Goal: Transaction & Acquisition: Book appointment/travel/reservation

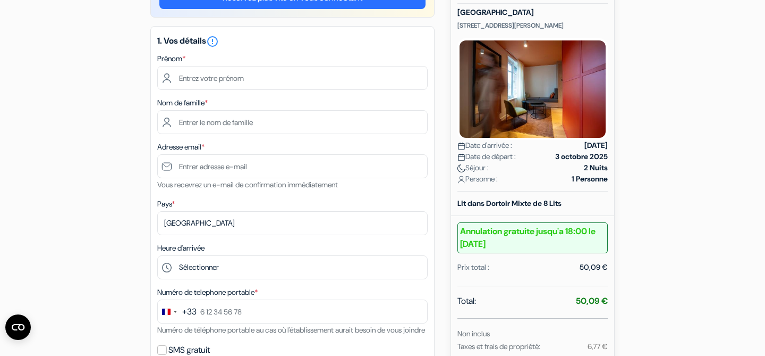
scroll to position [119, 0]
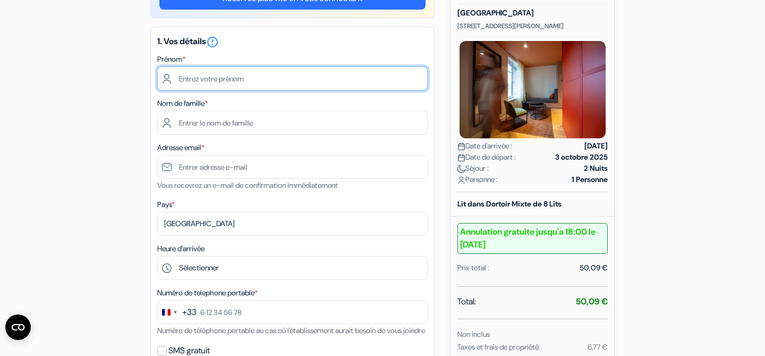
click at [236, 81] on input "text" at bounding box center [292, 78] width 270 height 24
type input "[PERSON_NAME]"
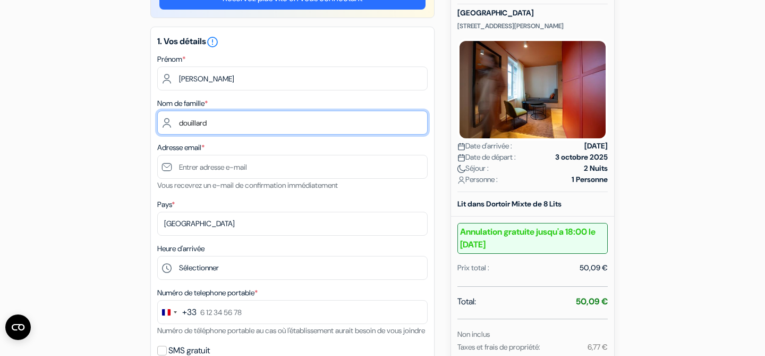
type input "douillard"
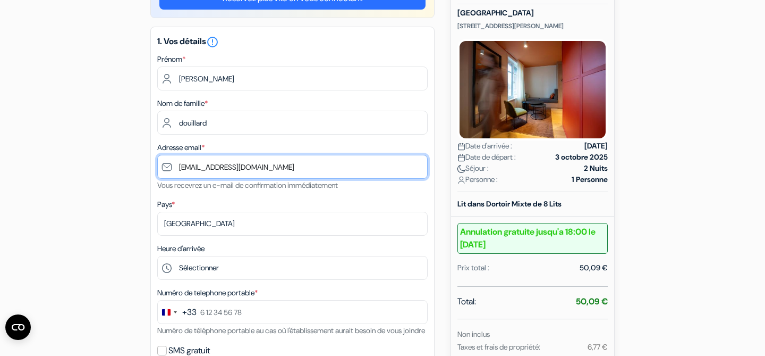
type input "[EMAIL_ADDRESS][DOMAIN_NAME]"
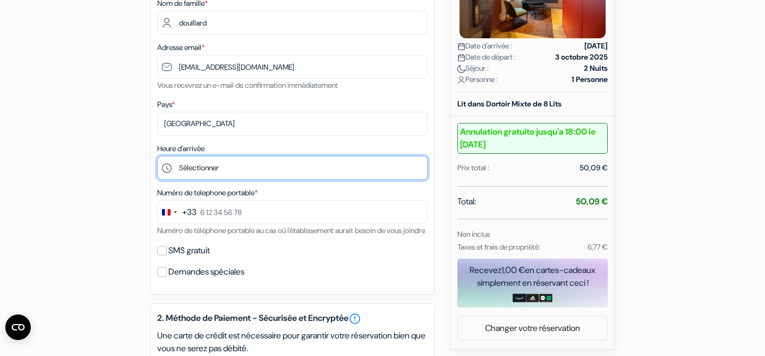
scroll to position [219, 0]
click at [215, 173] on select "Sélectionner 15:00 16:00 17:00 18:00 19:00 20:00 21:00 22:00 23:00 0:00" at bounding box center [292, 167] width 270 height 24
click at [157, 156] on select "Sélectionner 15:00 16:00 17:00 18:00 19:00 20:00 21:00 22:00 23:00 0:00" at bounding box center [292, 167] width 270 height 24
click at [208, 168] on select "Sélectionner 15:00 16:00 17:00 18:00 19:00 20:00 21:00 22:00 23:00 0:00" at bounding box center [292, 167] width 270 height 24
select select "20"
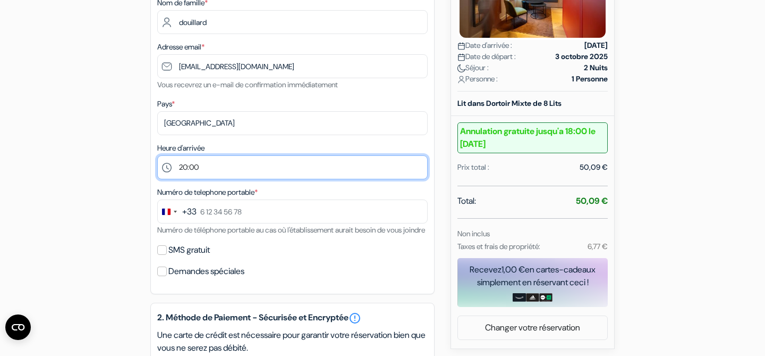
click at [157, 156] on select "Sélectionner 15:00 16:00 17:00 18:00 19:00 20:00 21:00 22:00 23:00 0:00" at bounding box center [292, 167] width 270 height 24
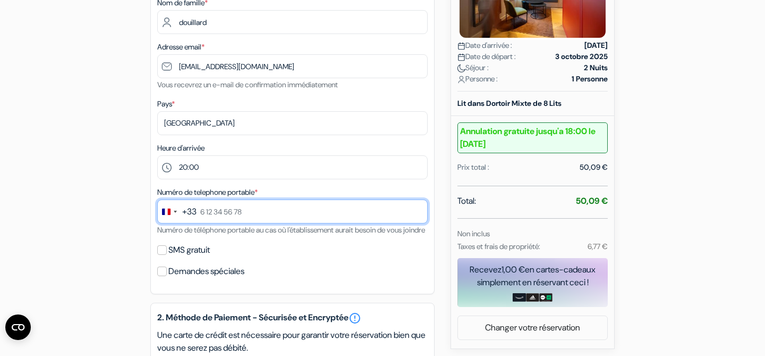
click at [230, 213] on input "text" at bounding box center [292, 211] width 270 height 24
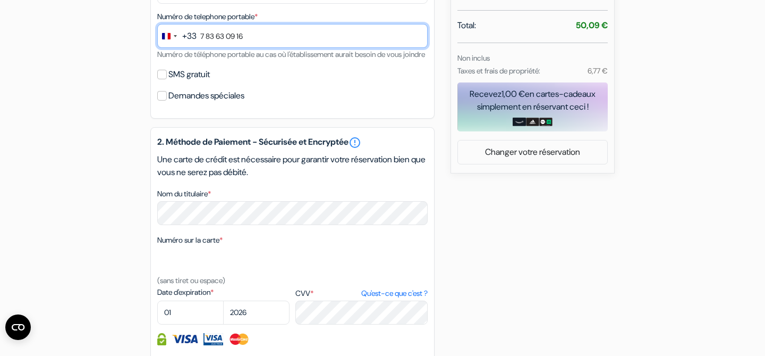
scroll to position [420, 0]
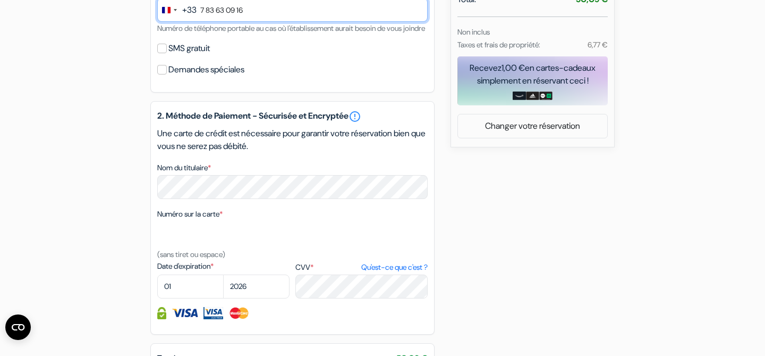
type input "7 83 63 09 16"
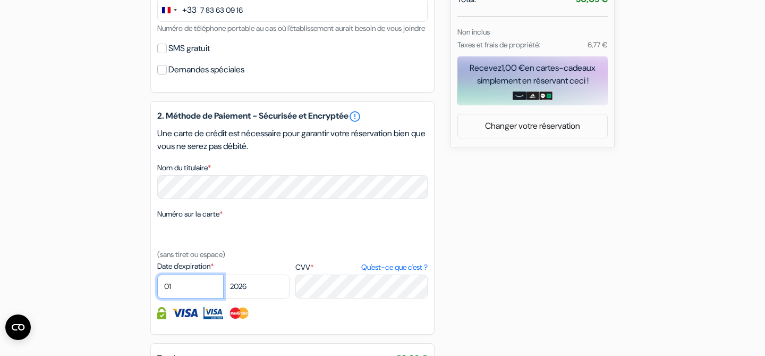
click at [178, 298] on select "01 02 03 04 05 06 07 08 09 10 11 12" at bounding box center [190, 286] width 66 height 24
select select "10"
click at [157, 289] on select "01 02 03 04 05 06 07 08 09 10 11 12" at bounding box center [190, 286] width 66 height 24
click at [247, 298] on select "2025 2026 2027 2028 2029 2030 2031 2032 2033 2034 2035 2036 2037 2038 2039 2040…" at bounding box center [256, 286] width 66 height 24
select select "2028"
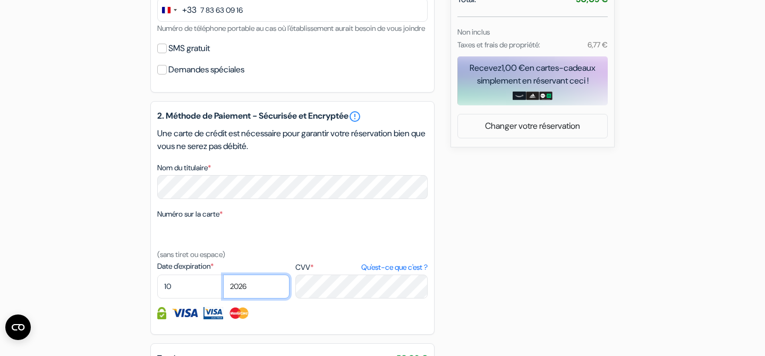
click at [223, 289] on select "2025 2026 2027 2028 2029 2030 2031 2032 2033 2034 2035 2036 2037 2038 2039 2040…" at bounding box center [256, 286] width 66 height 24
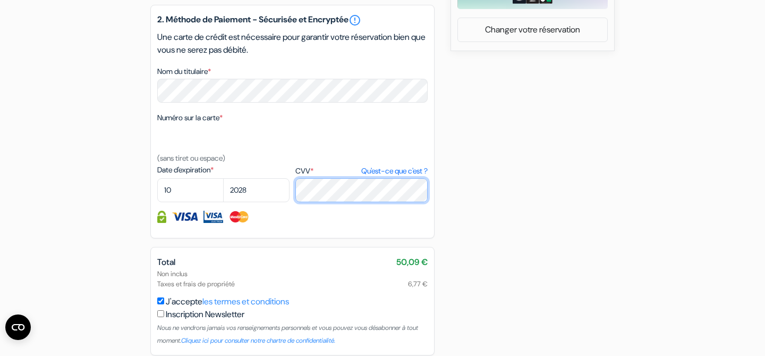
scroll to position [577, 0]
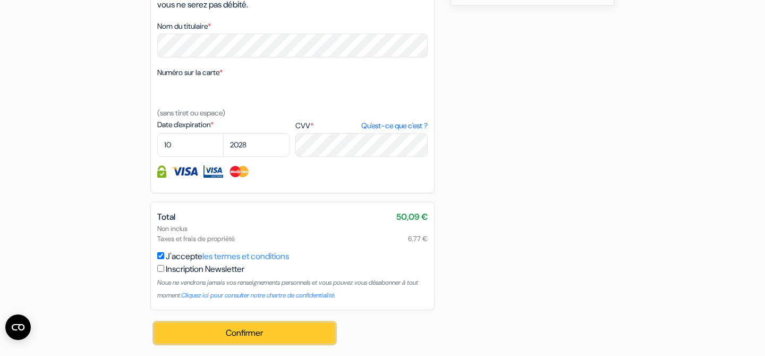
click at [233, 336] on button "Confirmer Loading..." at bounding box center [245, 333] width 180 height 20
